Goal: Transaction & Acquisition: Purchase product/service

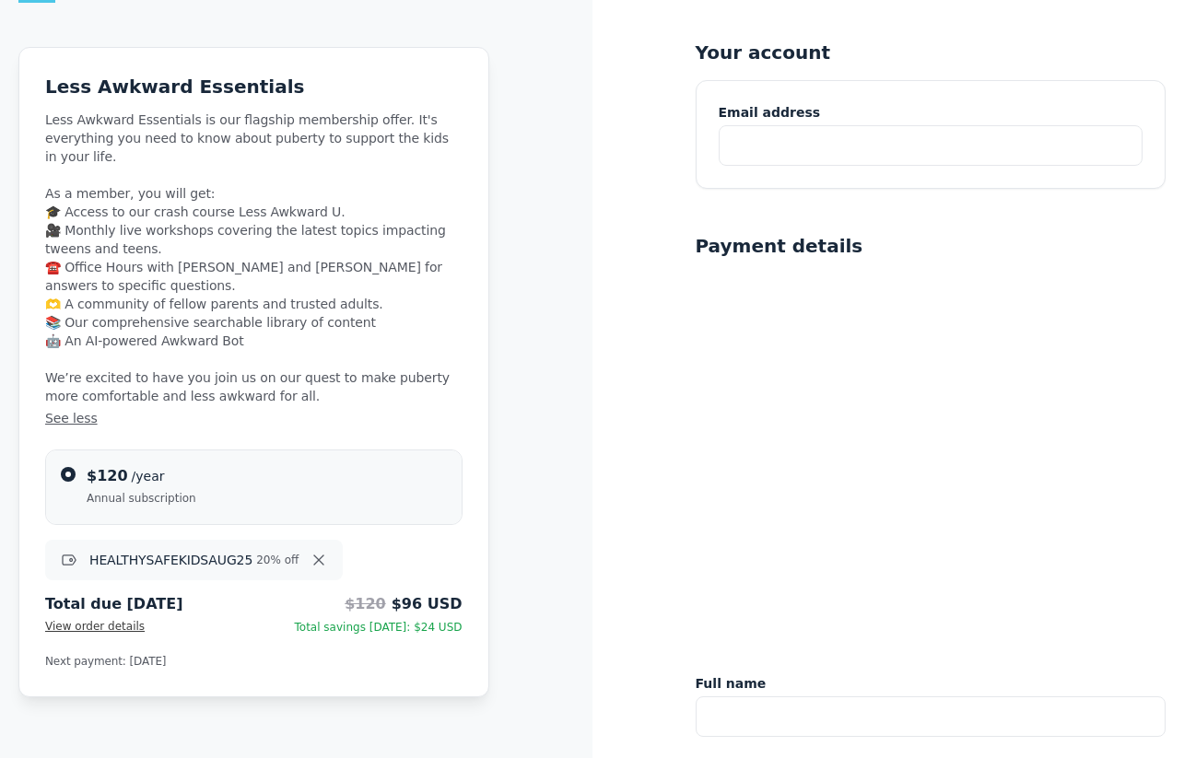
scroll to position [72, 0]
click at [784, 157] on input "text" at bounding box center [930, 144] width 425 height 41
type input "[PERSON_NAME][EMAIL_ADDRESS][PERSON_NAME][PERSON_NAME][DOMAIN_NAME]"
type input "[PERSON_NAME]"
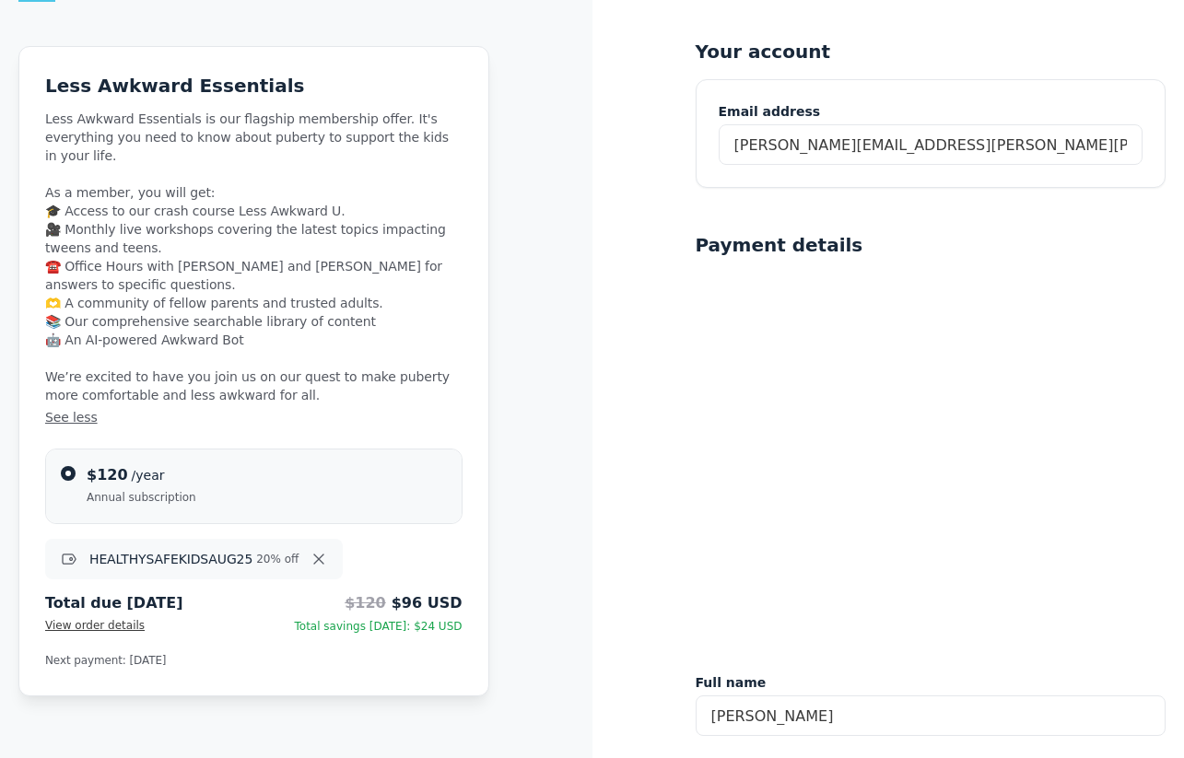
type input "[PERSON_NAME]"
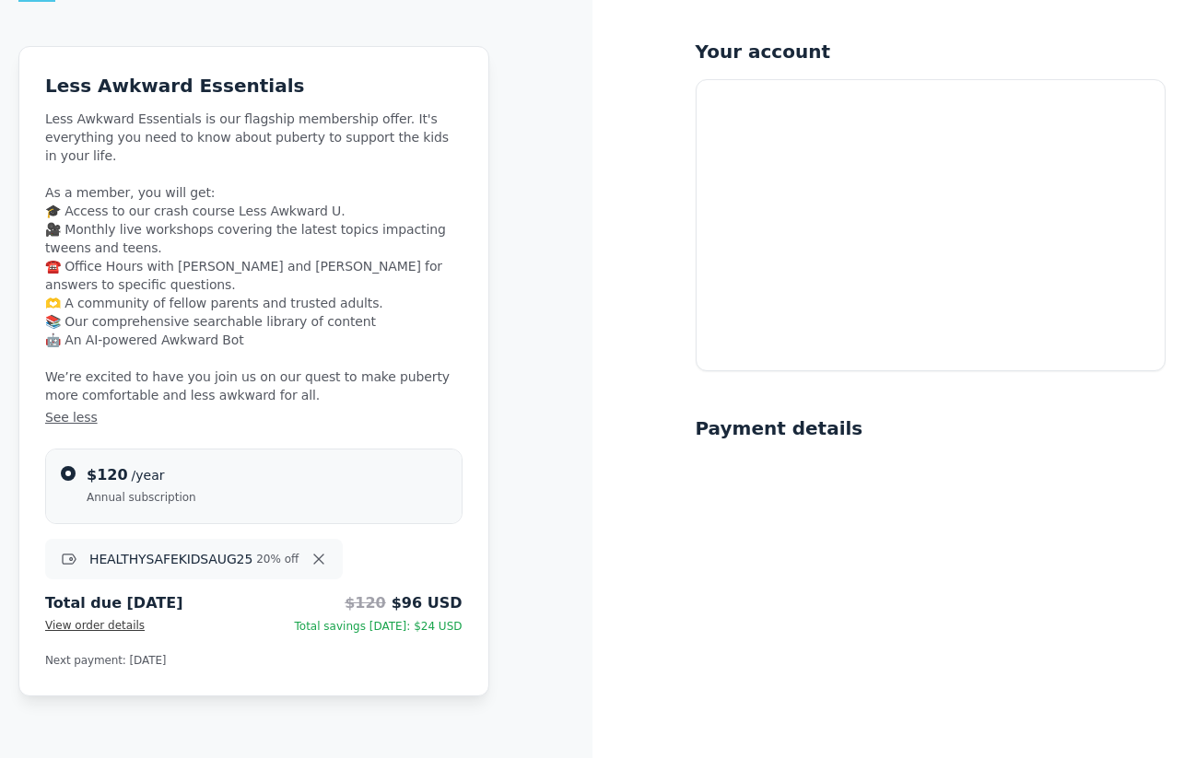
scroll to position [0, 0]
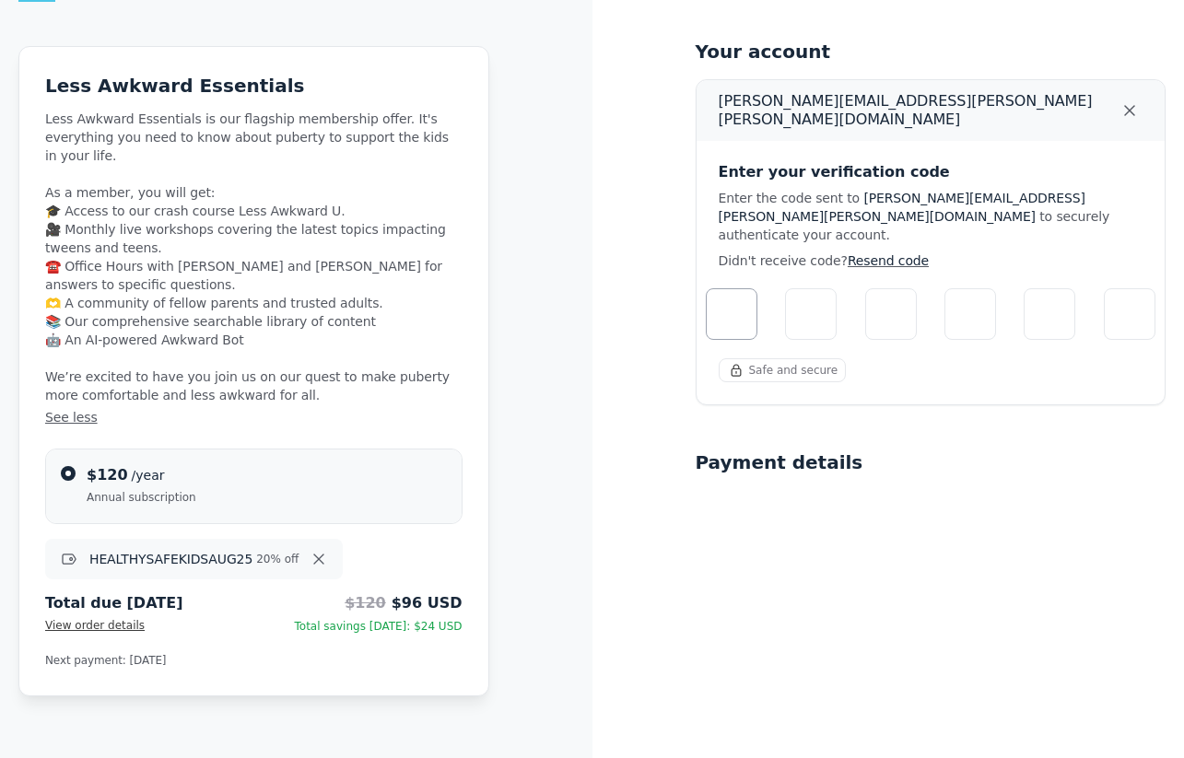
click at [739, 299] on input "Please enter verification code. Digit 1" at bounding box center [732, 314] width 52 height 52
type input "1"
type input "2"
type input "8"
type input "6"
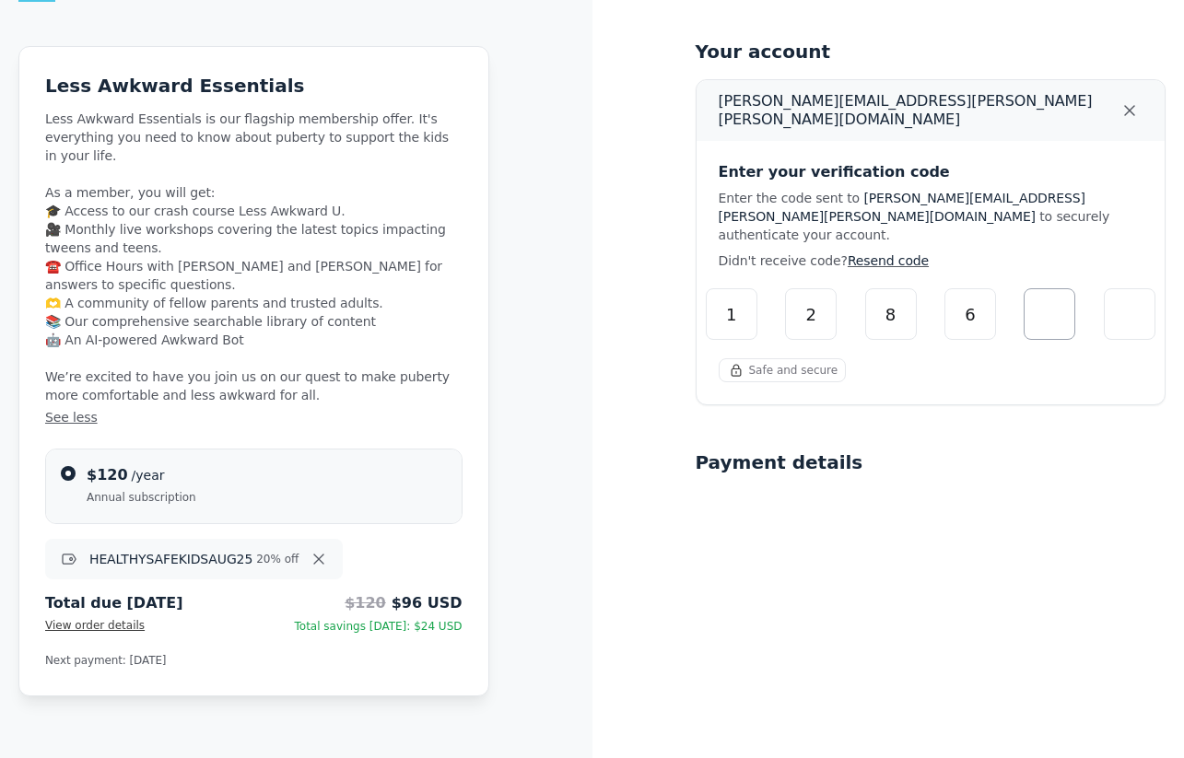
type input "1"
type input "0"
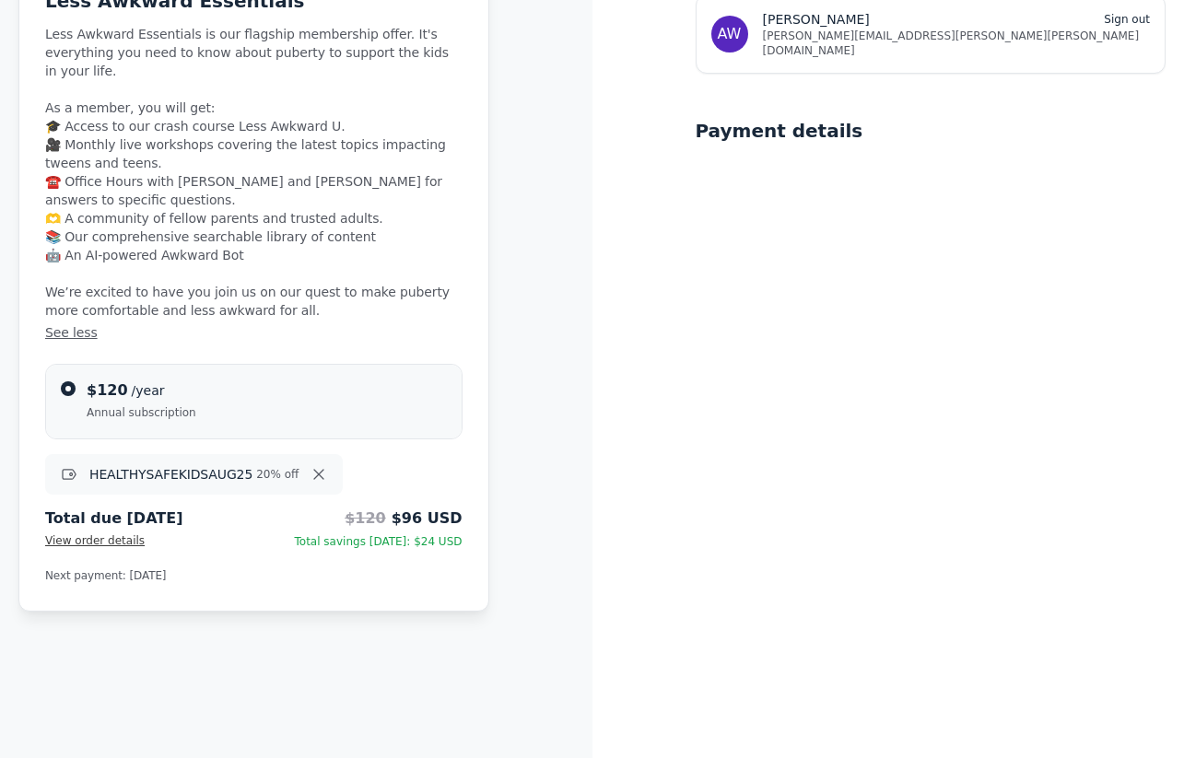
scroll to position [47, 0]
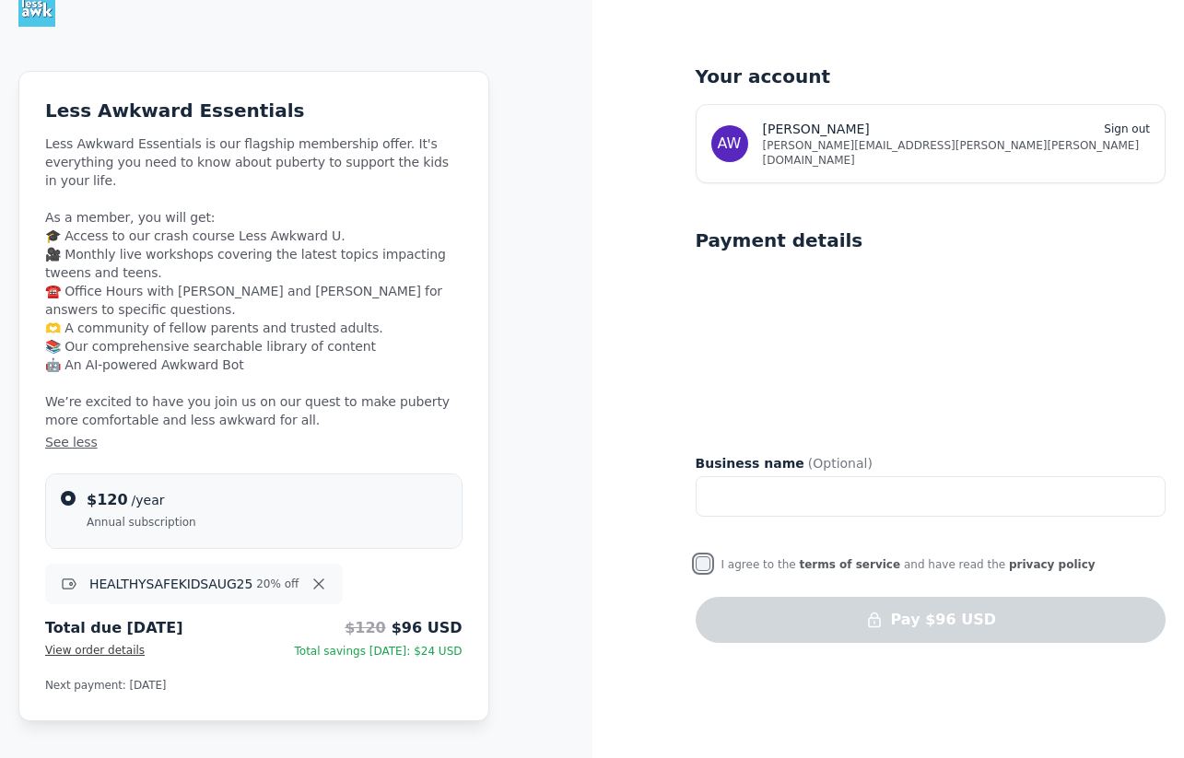
click at [697, 556] on input "I agree to the terms of service and have read the privacy policy" at bounding box center [702, 563] width 15 height 15
checkbox input "true"
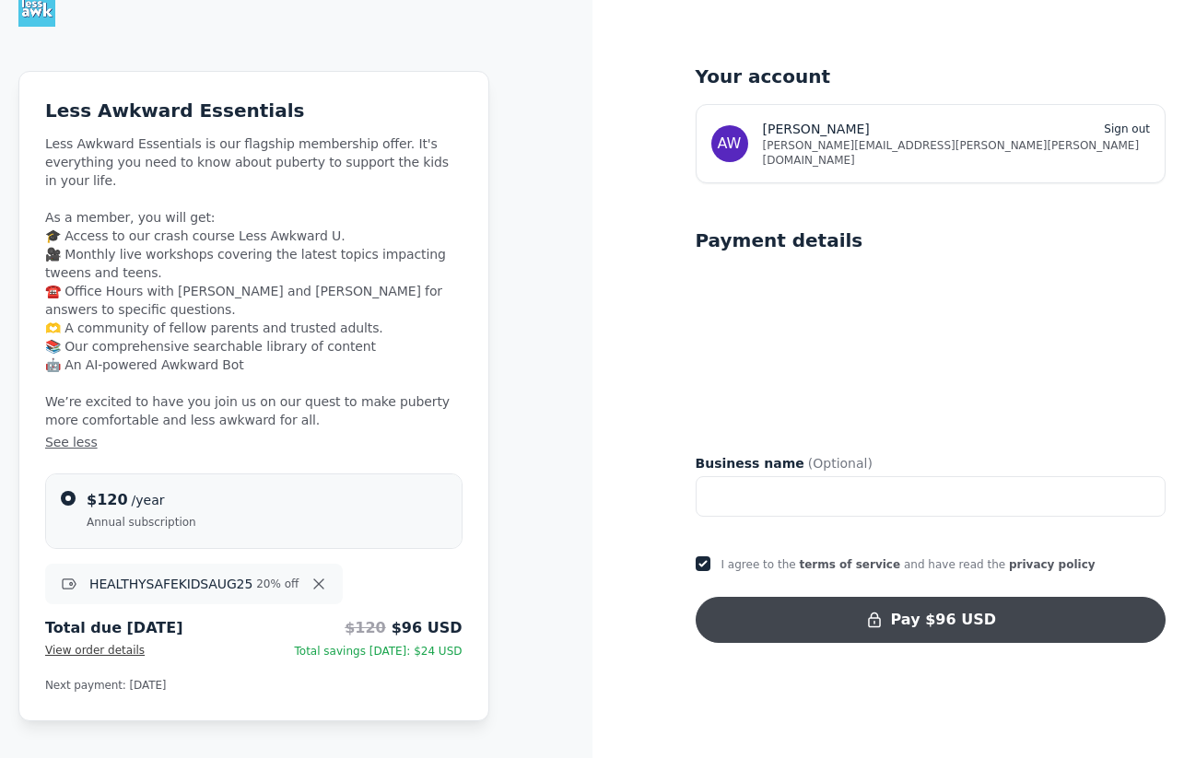
click at [802, 607] on button "Pay $96 USD" at bounding box center [930, 620] width 471 height 46
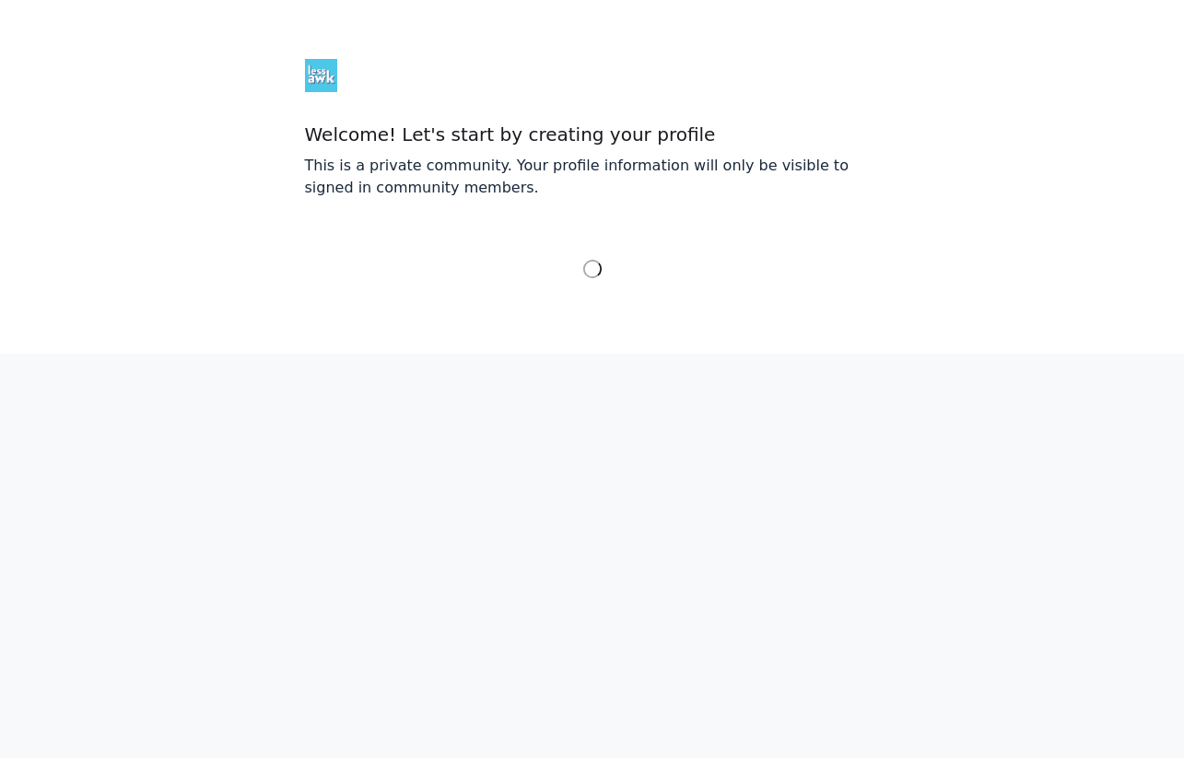
select select "Eastern Time (US & Canada)"
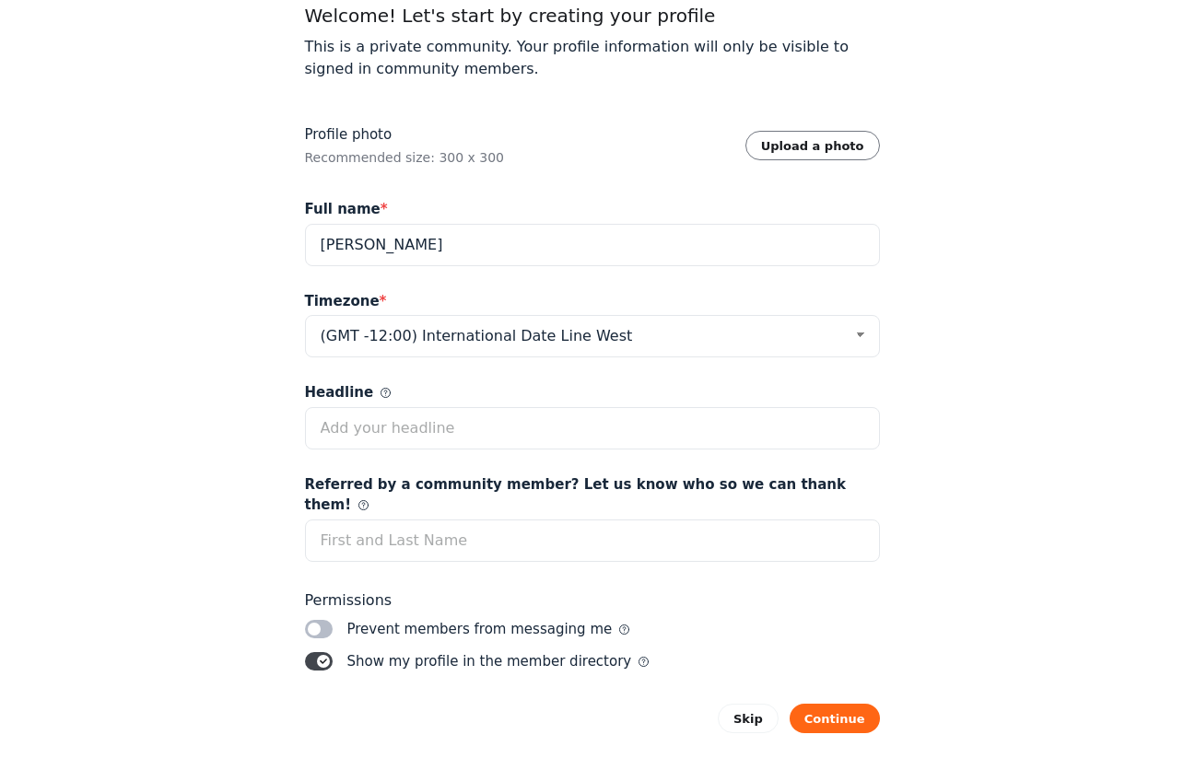
scroll to position [133, 0]
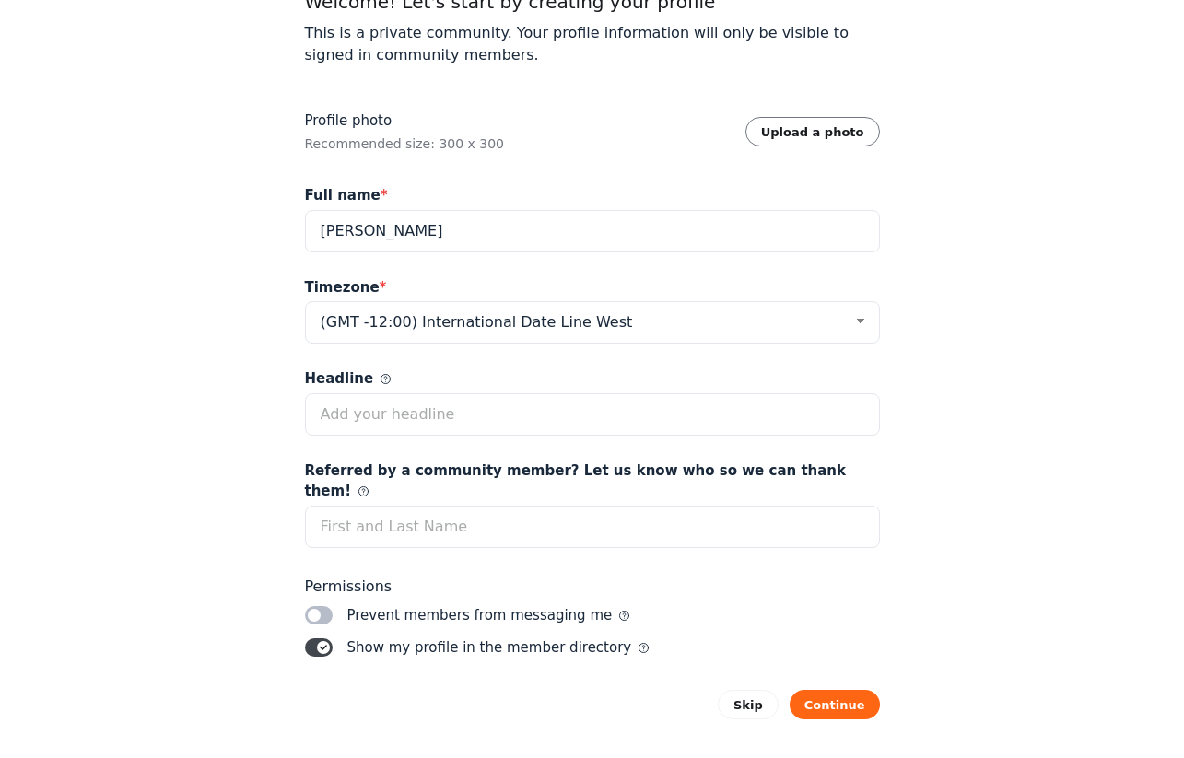
click at [315, 638] on label "Toggle switch" at bounding box center [319, 647] width 28 height 18
click at [0, 0] on input "Toggle switch" at bounding box center [0, 0] width 0 height 0
click at [814, 690] on button "Continue" at bounding box center [834, 704] width 90 height 29
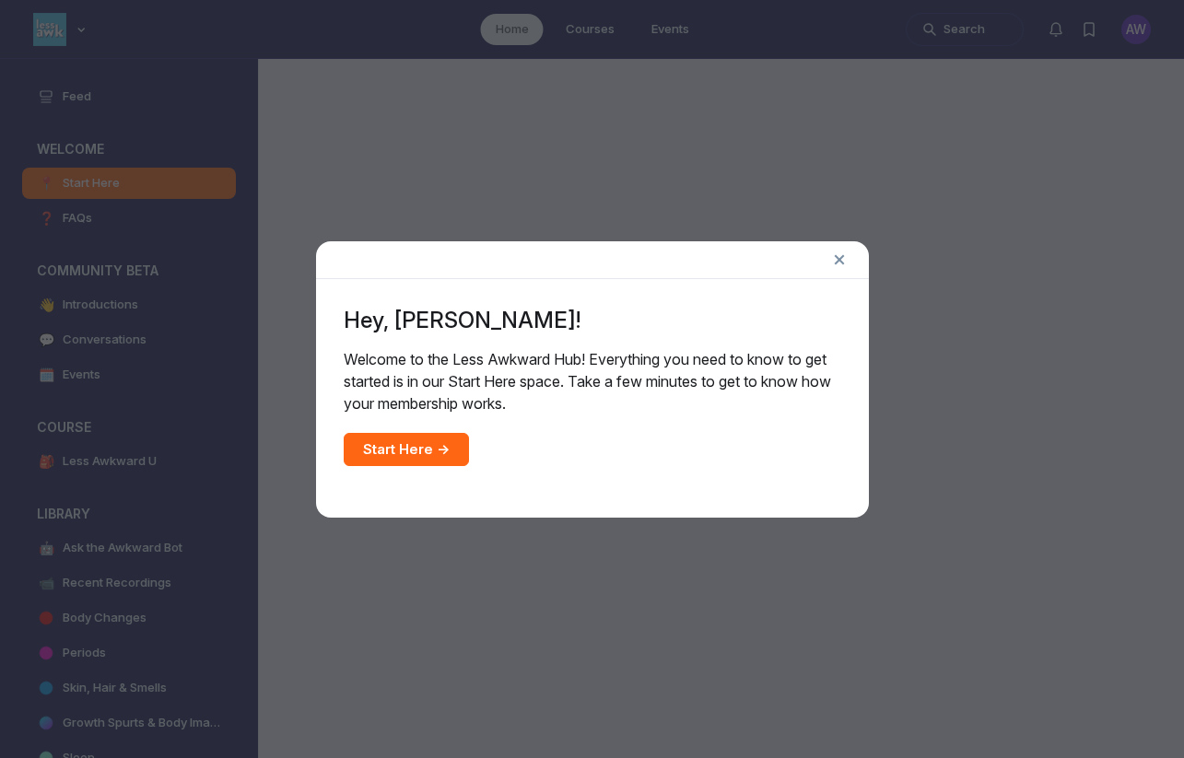
scroll to position [5478, 3528]
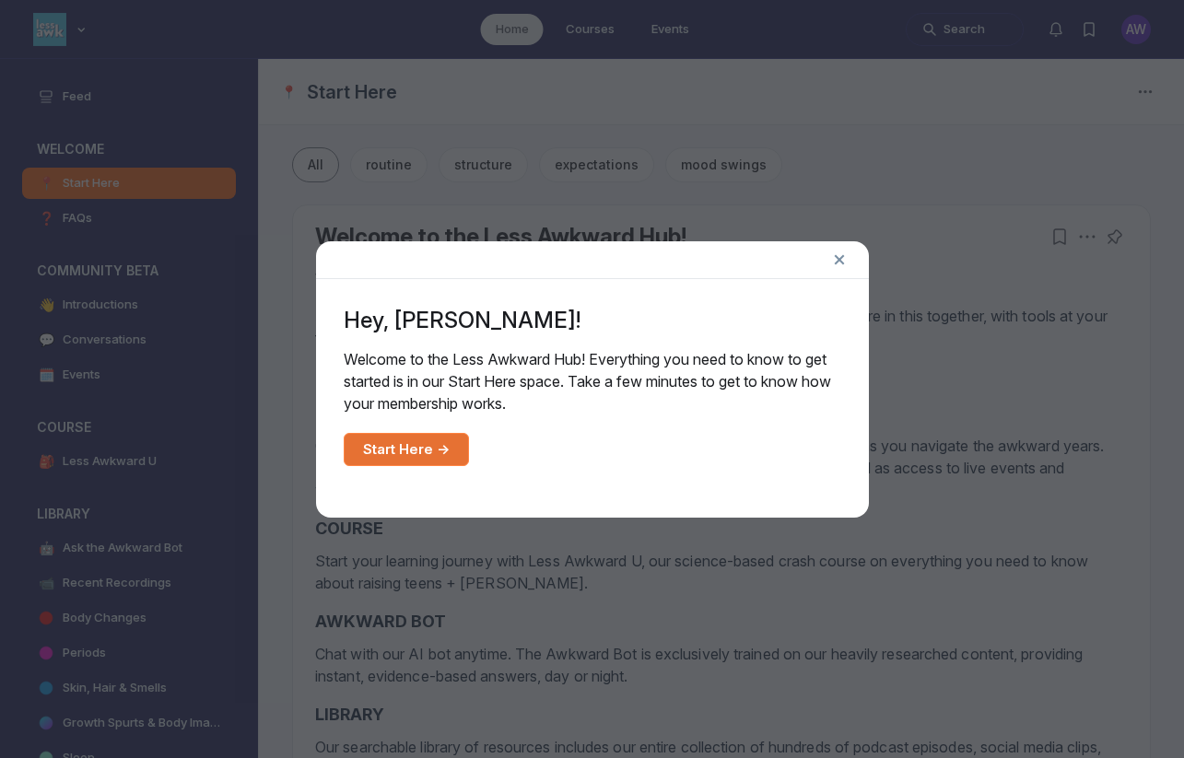
click at [439, 447] on link "Start Here →" at bounding box center [406, 449] width 125 height 33
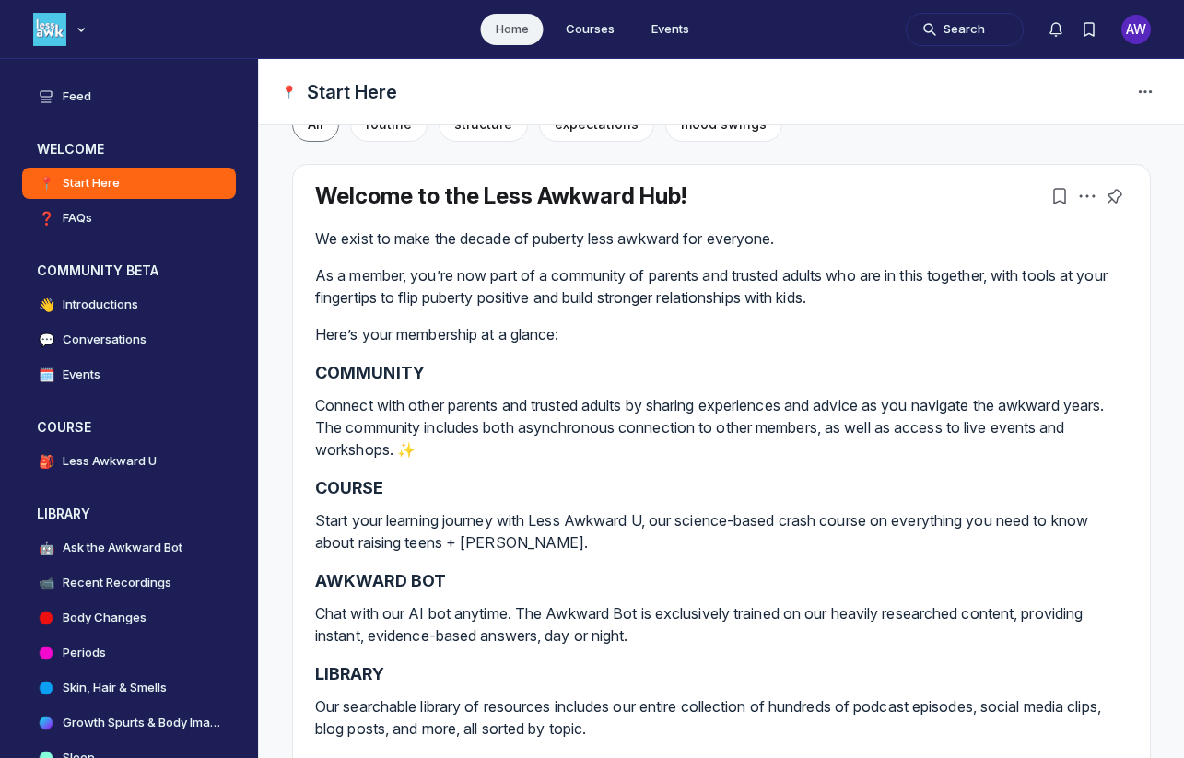
scroll to position [61, 0]
